Goal: Task Accomplishment & Management: Use online tool/utility

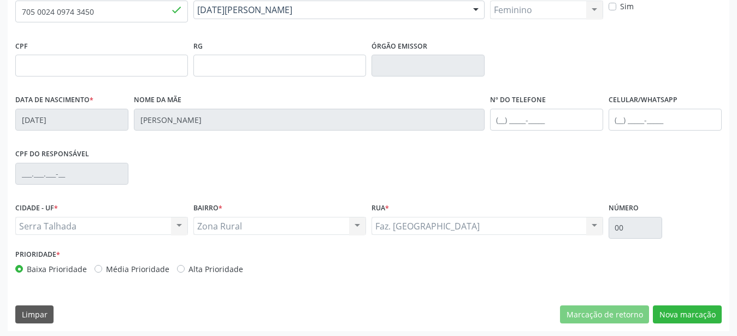
scroll to position [256, 0]
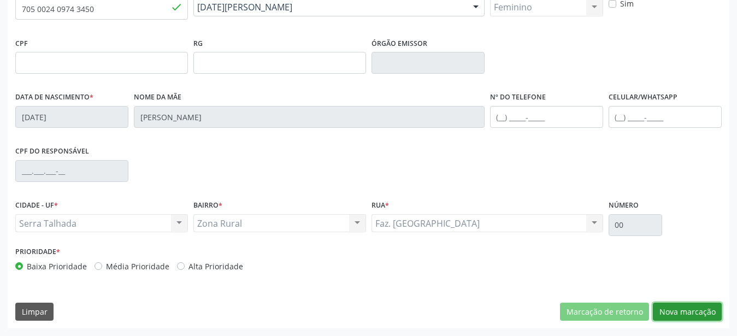
click at [702, 313] on button "Nova marcação" at bounding box center [687, 312] width 69 height 19
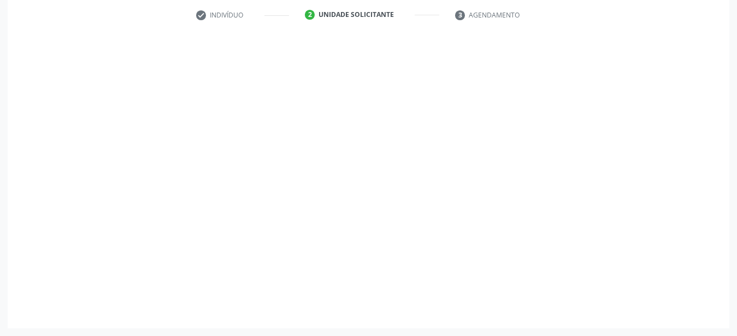
scroll to position [214, 0]
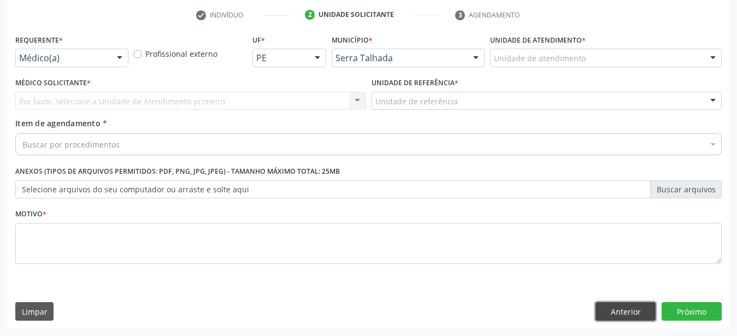
click at [616, 319] on button "Anterior" at bounding box center [626, 311] width 60 height 19
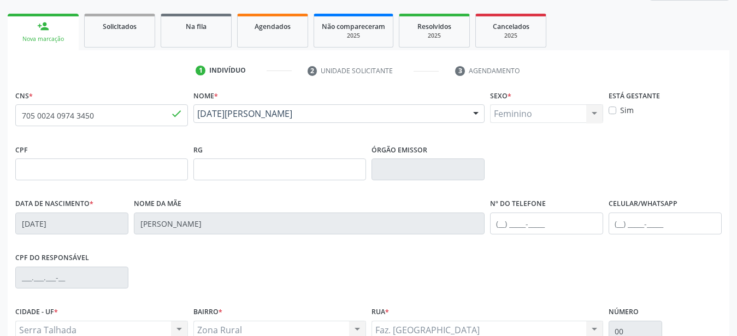
scroll to position [46, 0]
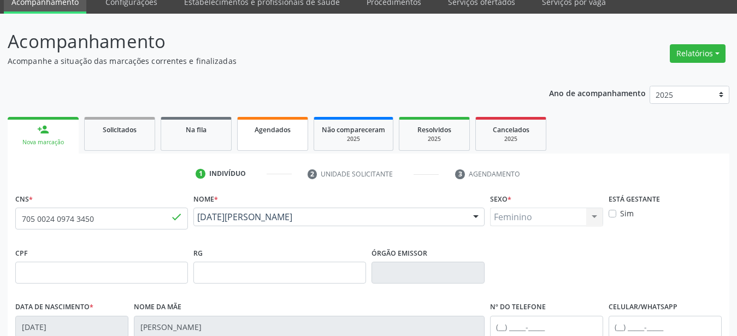
click at [285, 135] on link "Agendados" at bounding box center [272, 134] width 71 height 34
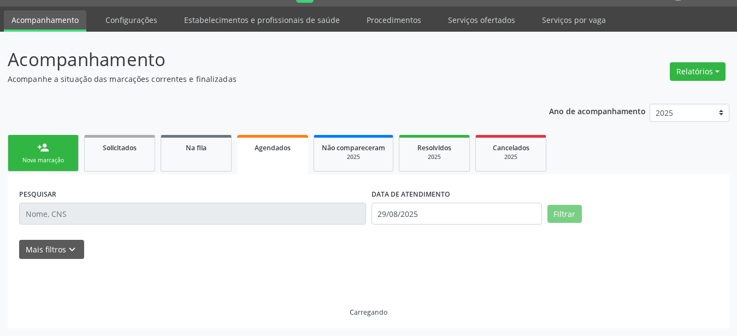
scroll to position [28, 0]
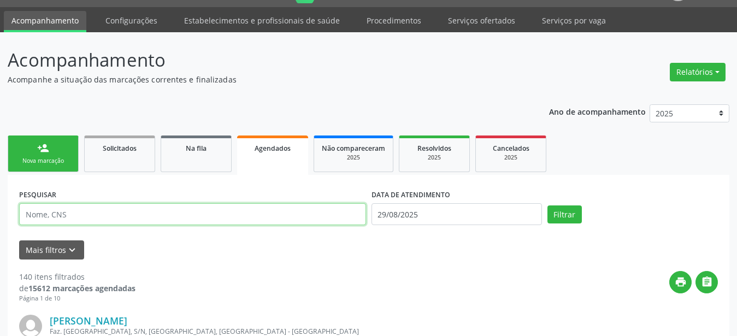
paste input "705 0024 0974 3450"
type input "705 0024 0974 3450"
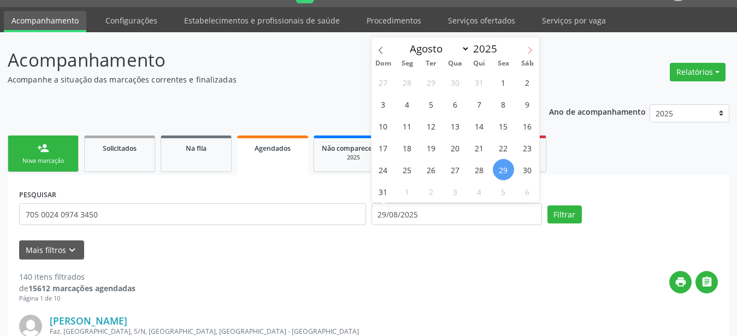
click at [537, 49] on span at bounding box center [530, 46] width 19 height 19
select select "8"
click at [437, 99] on span "9" at bounding box center [431, 103] width 21 height 21
type input "[DATE]"
click at [437, 98] on span "9" at bounding box center [431, 103] width 21 height 21
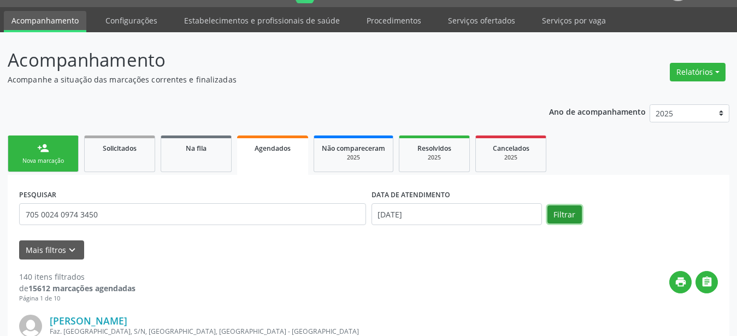
click at [555, 210] on button "Filtrar" at bounding box center [564, 214] width 34 height 19
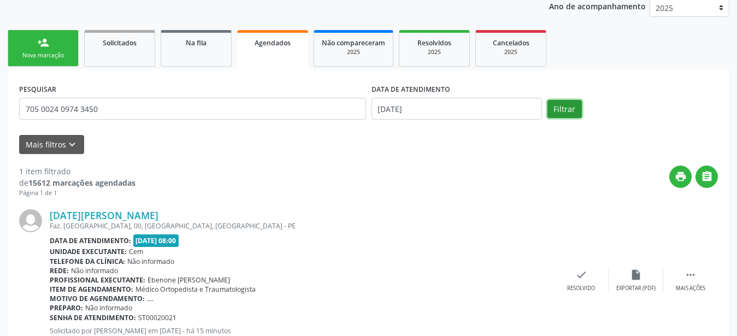
scroll to position [180, 0]
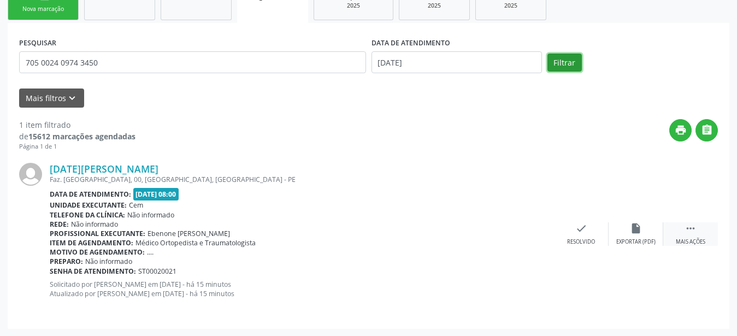
click at [691, 227] on icon "" at bounding box center [691, 228] width 12 height 12
click at [484, 239] on div "print Imprimir" at bounding box center [472, 233] width 55 height 23
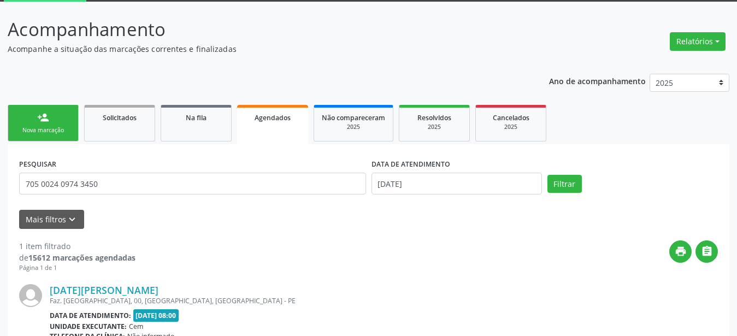
scroll to position [0, 0]
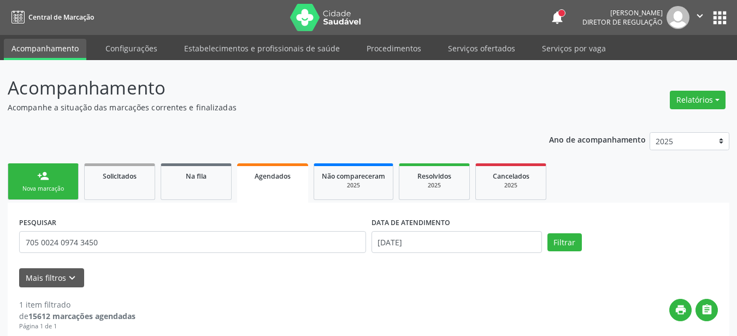
click at [721, 19] on button "apps" at bounding box center [719, 17] width 19 height 19
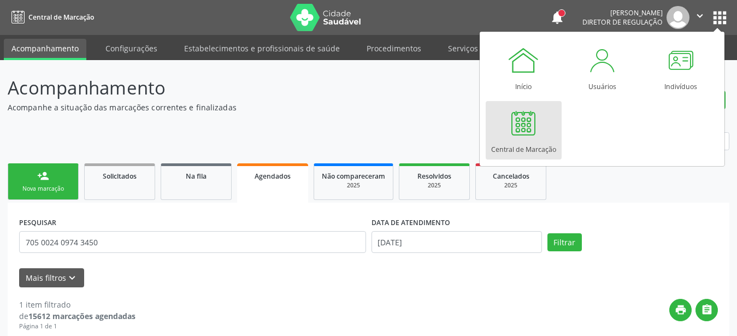
click at [522, 134] on div at bounding box center [523, 123] width 33 height 33
